Goal: Check status: Check status

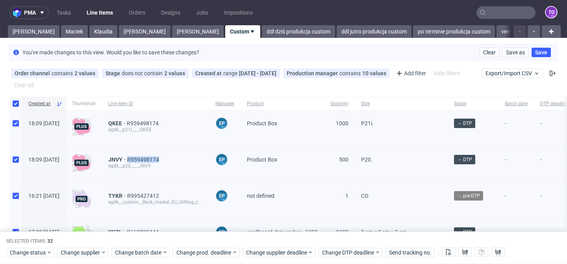
click at [225, 27] on link "Custom" at bounding box center [242, 31] width 35 height 13
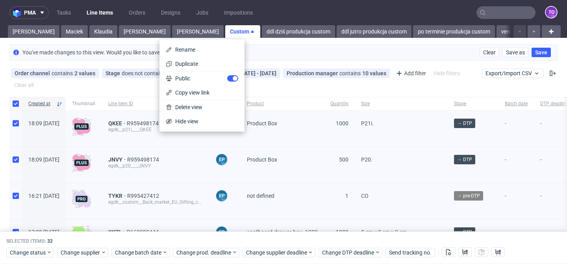
click at [23, 40] on div "pma Tasks Line Items Orders Designs Jobs Impositions to [PERSON_NAME] [PERSON_N…" at bounding box center [283, 132] width 567 height 264
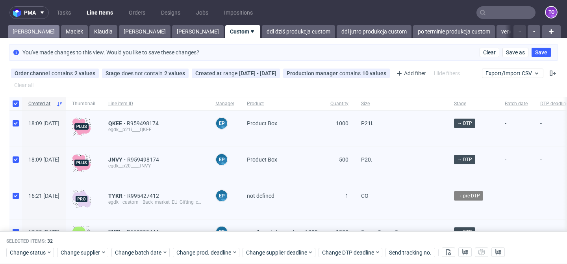
click at [24, 30] on link "[PERSON_NAME]" at bounding box center [34, 31] width 52 height 13
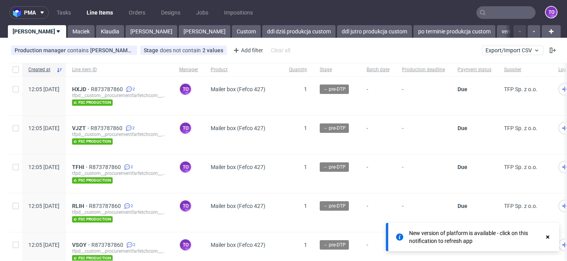
click at [244, 104] on span "Mailer box (Fefco 427)" at bounding box center [243, 96] width 65 height 20
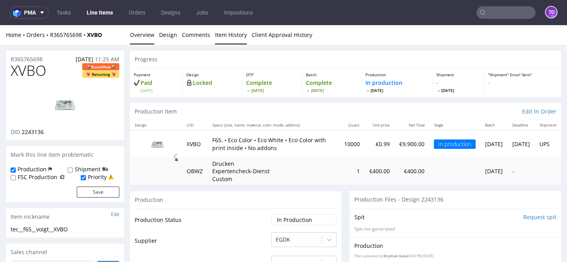
click at [215, 35] on link "Item History" at bounding box center [231, 34] width 32 height 19
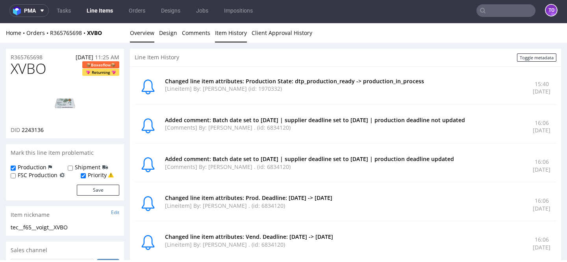
click at [136, 37] on link "Overview" at bounding box center [142, 32] width 24 height 19
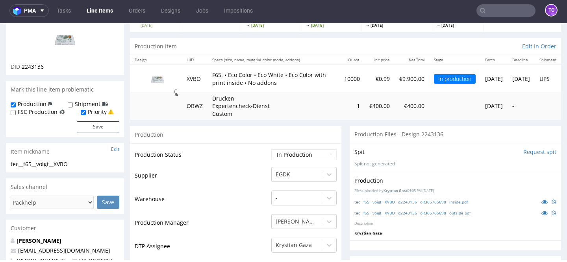
scroll to position [2, 0]
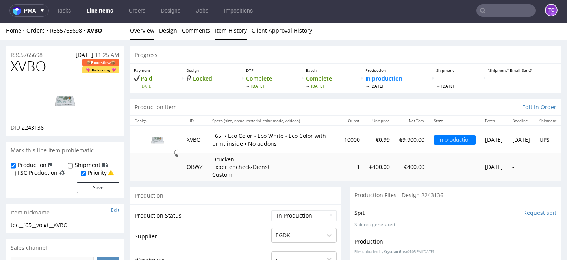
click at [228, 31] on link "Item History" at bounding box center [231, 30] width 32 height 19
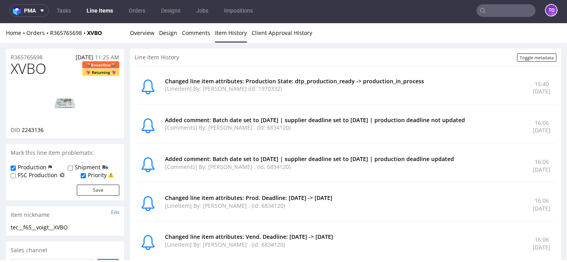
scroll to position [0, 0]
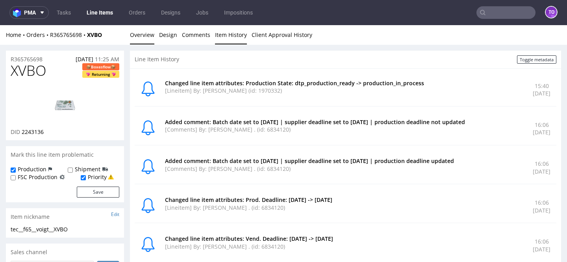
click at [142, 41] on link "Overview" at bounding box center [142, 34] width 24 height 19
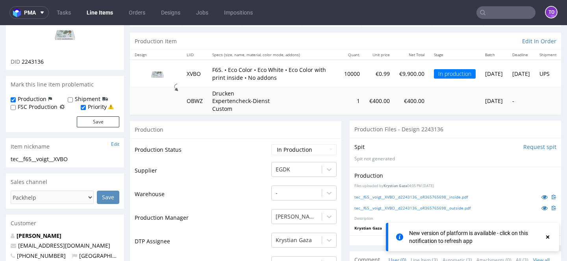
scroll to position [175, 0]
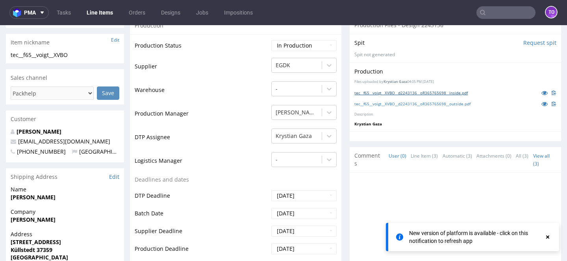
click at [429, 92] on link "tec__f65__voigt__XVBO__d2243136__oR365765698__inside.pdf" at bounding box center [410, 93] width 113 height 6
click at [457, 102] on link "tec__f65__voigt__XVBO__d2243136__oR365765698__outside.pdf" at bounding box center [412, 104] width 116 height 6
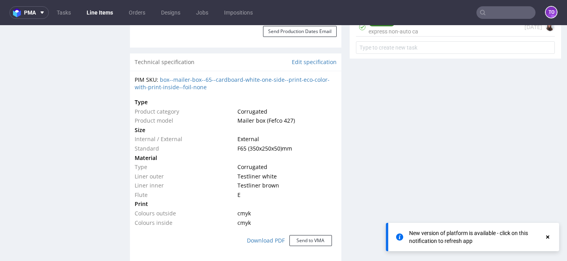
scroll to position [552, 0]
click at [246, 80] on link "box--mailer-box--65--cardboard-white-one-side--print-eco-color-with-print-insid…" at bounding box center [232, 83] width 195 height 15
click at [239, 79] on link "box--mailer-box--65--cardboard-white-one-side--print-eco-color-with-print-insid…" at bounding box center [232, 83] width 195 height 15
click at [212, 81] on link "box--mailer-box--65--cardboard-white-one-side--print-eco-color-with-print-insid…" at bounding box center [232, 83] width 195 height 15
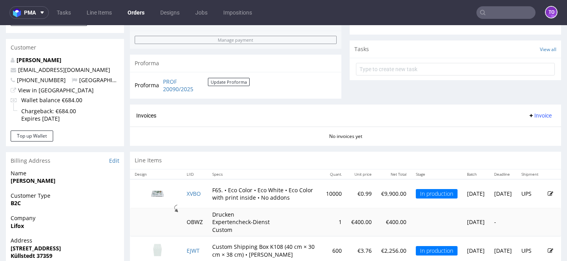
scroll to position [307, 0]
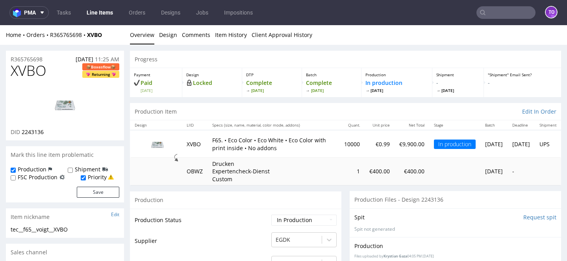
click at [71, 103] on img at bounding box center [64, 104] width 63 height 35
click at [66, 106] on img at bounding box center [64, 104] width 63 height 35
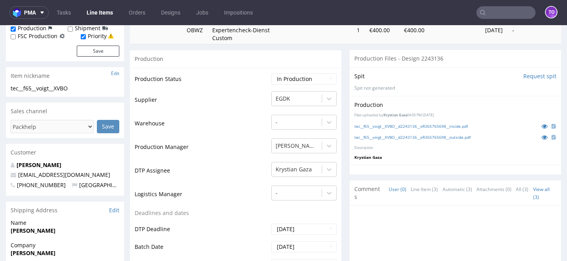
scroll to position [146, 0]
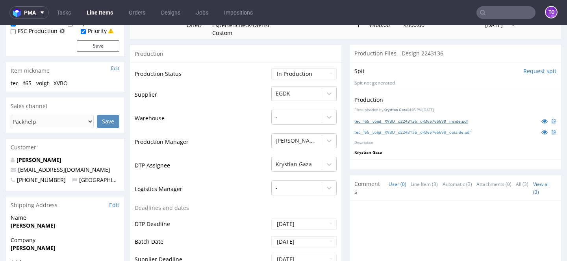
click at [440, 121] on link "tec__f65__voigt__XVBO__d2243136__oR365765698__inside.pdf" at bounding box center [410, 121] width 113 height 6
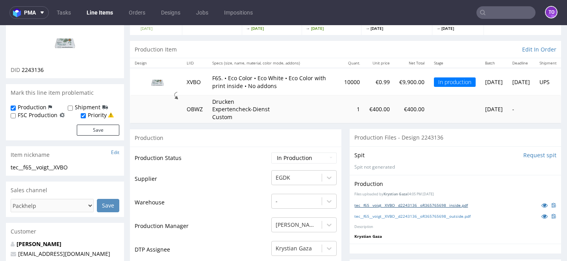
scroll to position [74, 0]
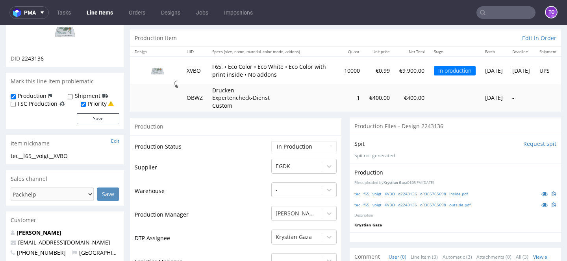
click at [526, 146] on input "Request spit" at bounding box center [539, 144] width 33 height 8
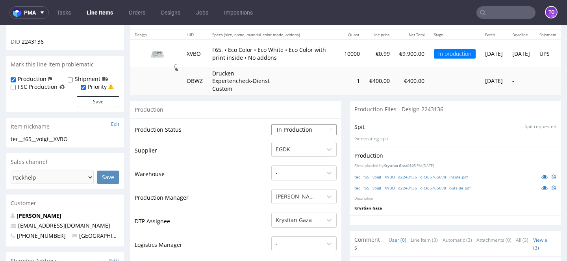
scroll to position [90, 0]
click at [365, 134] on div "Spit Spit requested Generating spit..." at bounding box center [454, 133] width 211 height 29
click at [371, 138] on p "Generating spit..." at bounding box center [455, 140] width 202 height 7
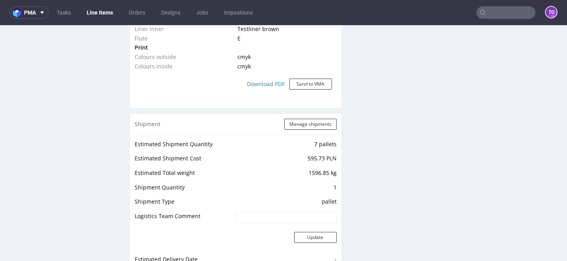
scroll to position [739, 0]
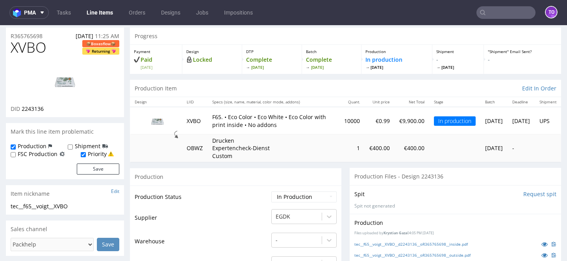
scroll to position [88, 0]
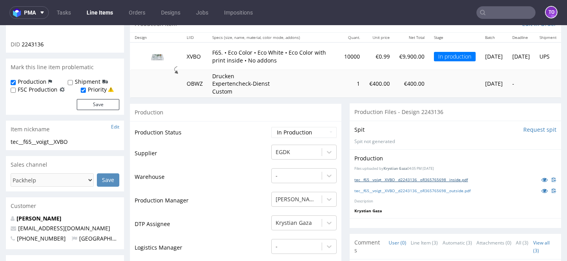
click at [413, 178] on link "tec__f65__voigt__XVBO__d2243136__oR365765698__inside.pdf" at bounding box center [410, 180] width 113 height 6
click at [413, 189] on link "tec__f65__voigt__XVBO__d2243136__oR365765698__outside.pdf" at bounding box center [412, 191] width 116 height 6
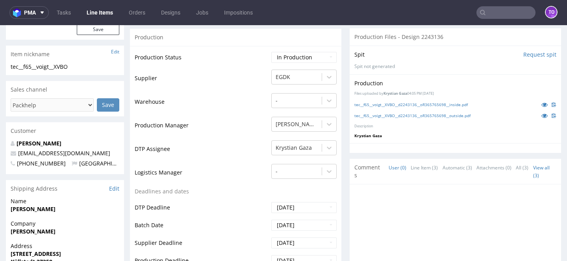
scroll to position [163, 0]
